Goal: Information Seeking & Learning: Learn about a topic

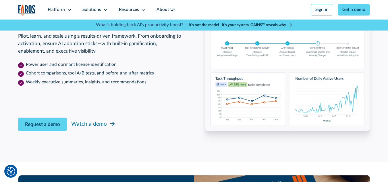
scroll to position [919, 0]
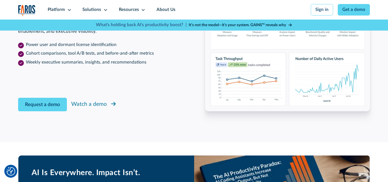
click at [89, 109] on div "Watch a demo" at bounding box center [89, 104] width 36 height 8
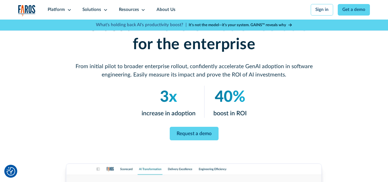
scroll to position [77, 0]
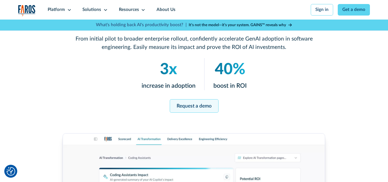
click at [194, 105] on link "Request a demo" at bounding box center [194, 106] width 49 height 14
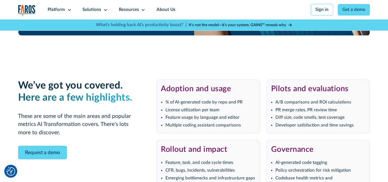
scroll to position [1123, 0]
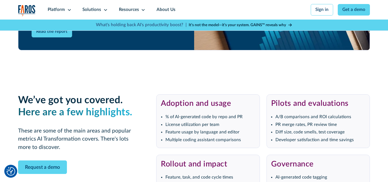
click at [232, 25] on strong "It’s not the model—it’s your system. GAINS™ reveals why" at bounding box center [237, 25] width 97 height 4
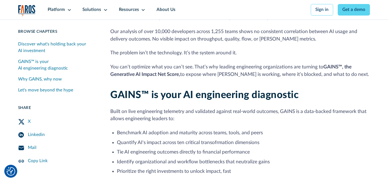
scroll to position [192, 0]
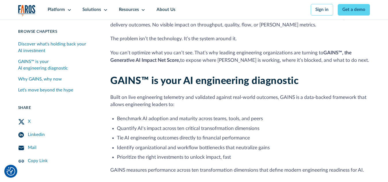
click at [29, 150] on div "Mail" at bounding box center [32, 147] width 9 height 7
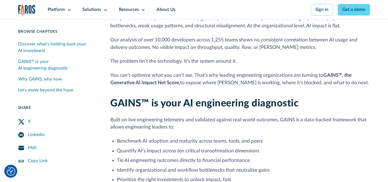
scroll to position [172, 0]
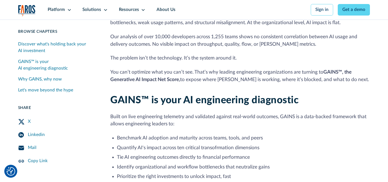
click at [32, 137] on div "Linkedin" at bounding box center [36, 135] width 17 height 7
